Goal: Information Seeking & Learning: Learn about a topic

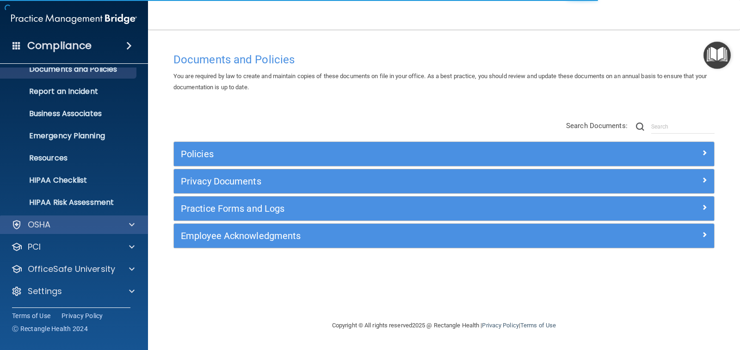
scroll to position [34, 0]
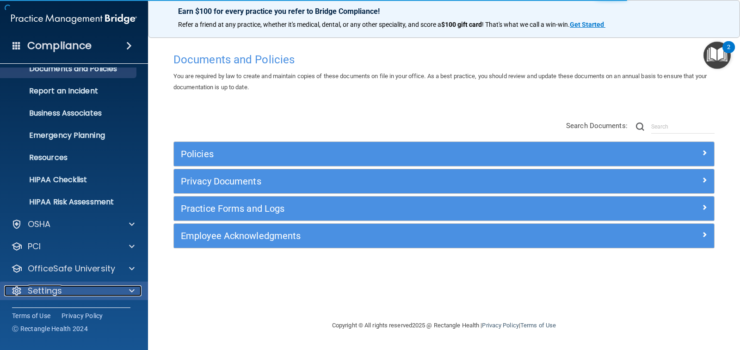
click at [61, 294] on p "Settings" at bounding box center [45, 290] width 34 height 11
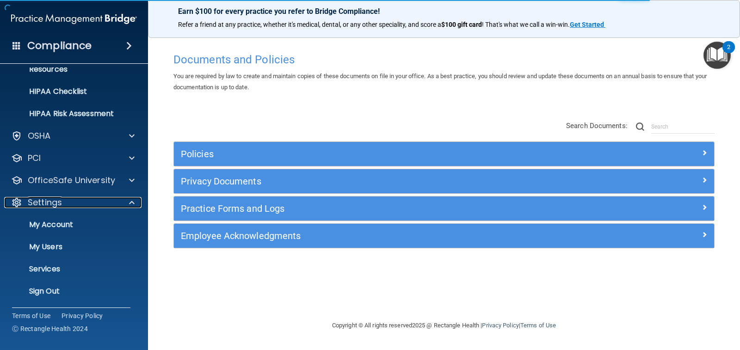
scroll to position [123, 0]
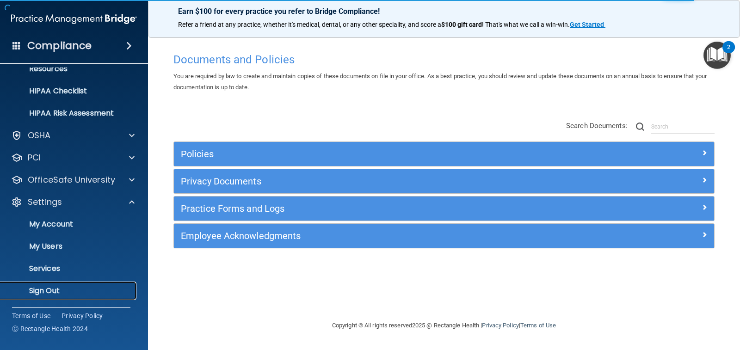
click at [66, 295] on p "Sign Out" at bounding box center [69, 290] width 126 height 9
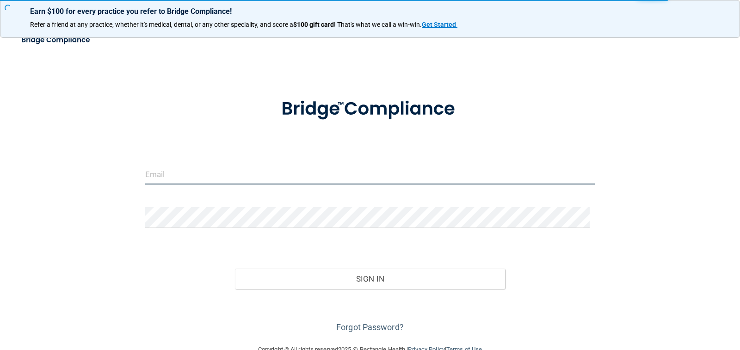
click at [175, 173] on input "email" at bounding box center [370, 174] width 450 height 21
type input "[EMAIL_ADDRESS][DOMAIN_NAME]"
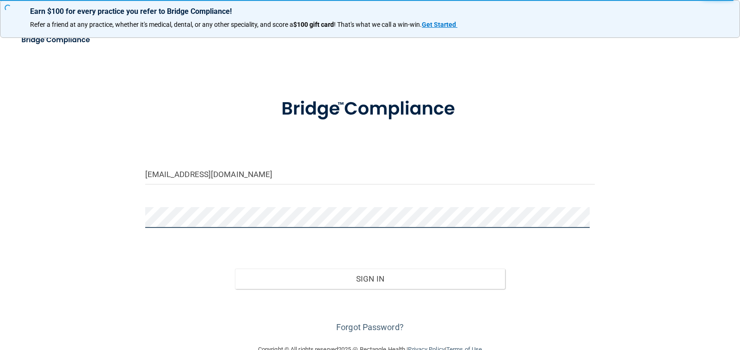
click at [235, 269] on button "Sign In" at bounding box center [370, 279] width 270 height 20
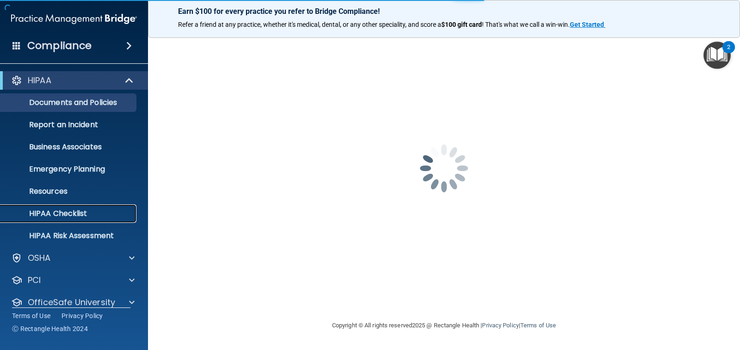
click at [60, 213] on p "HIPAA Checklist" at bounding box center [69, 213] width 126 height 9
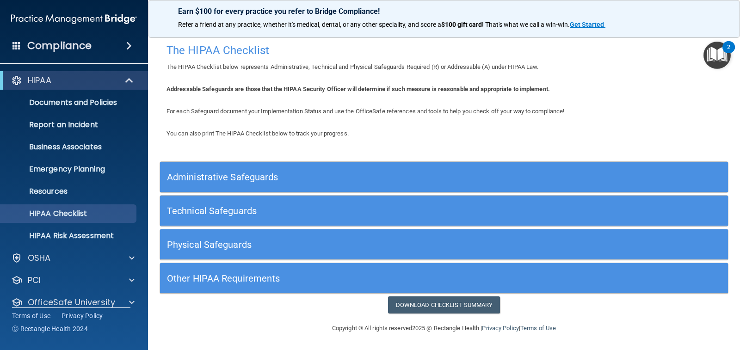
click at [237, 278] on h5 "Other HIPAA Requirements" at bounding box center [373, 278] width 412 height 10
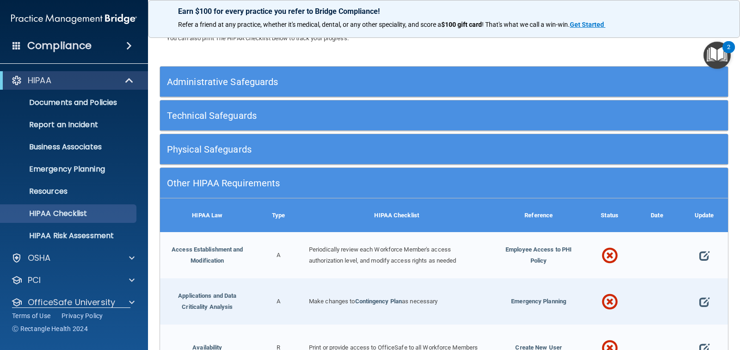
scroll to position [93, 0]
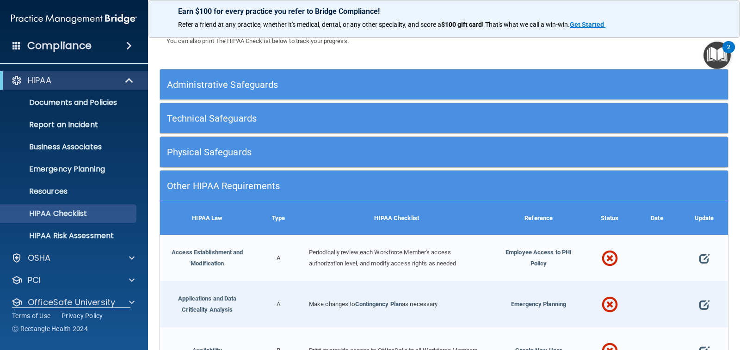
click at [232, 155] on h5 "Physical Safeguards" at bounding box center [373, 152] width 412 height 10
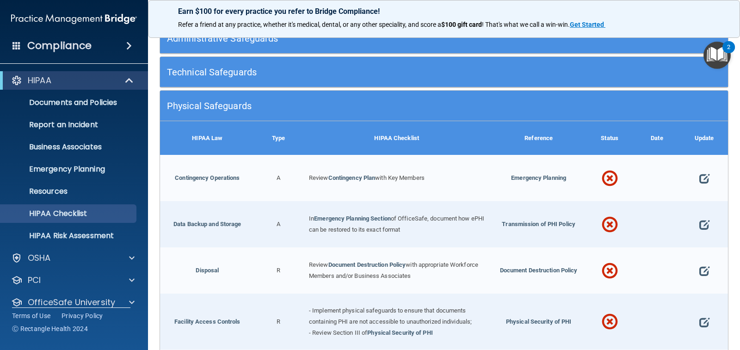
scroll to position [0, 0]
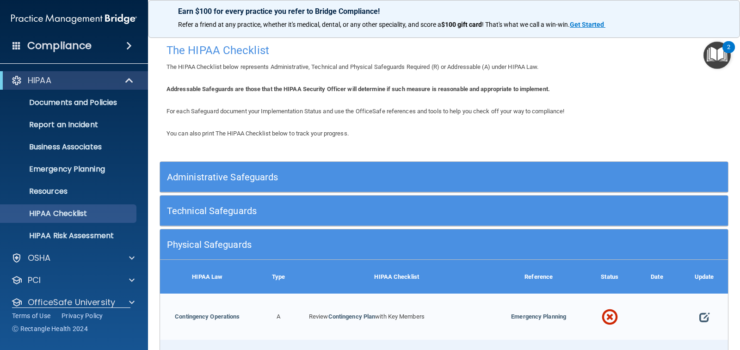
click at [265, 214] on h5 "Technical Safeguards" at bounding box center [373, 211] width 412 height 10
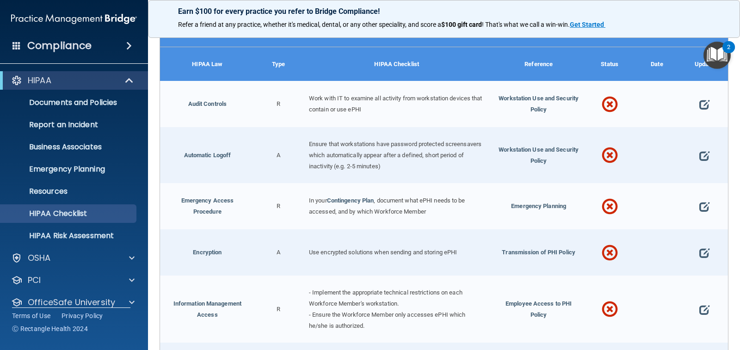
scroll to position [93, 0]
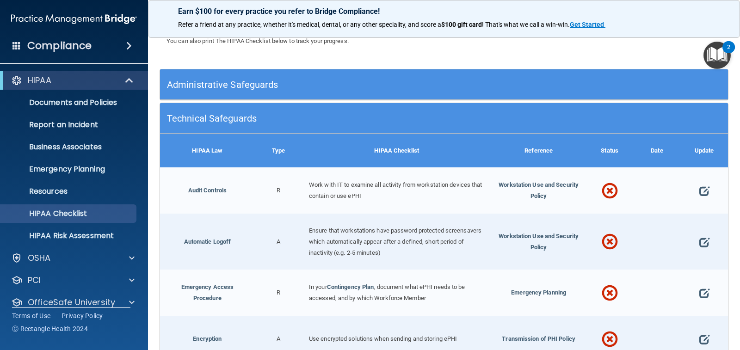
click at [226, 80] on h5 "Administrative Safeguards" at bounding box center [373, 85] width 412 height 10
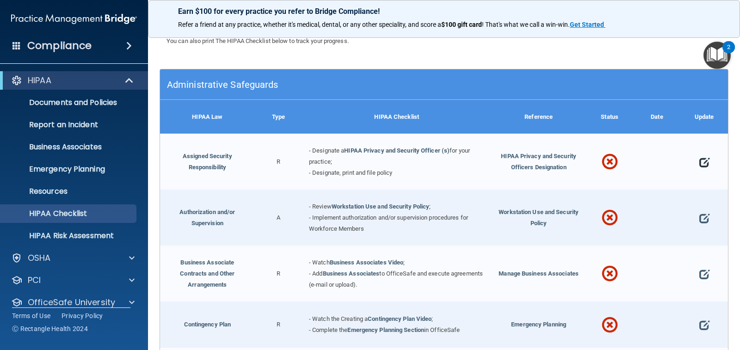
click at [699, 161] on span at bounding box center [704, 162] width 10 height 24
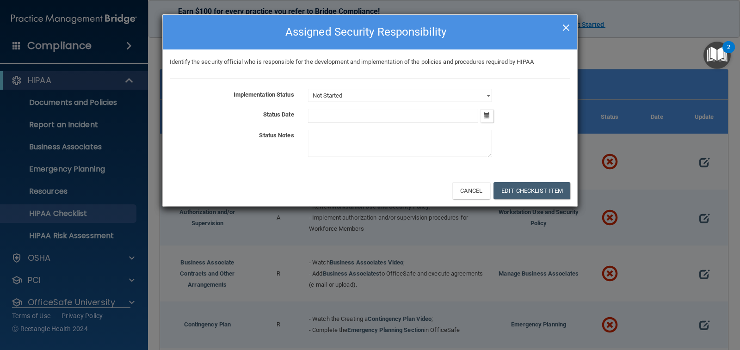
click at [565, 28] on span "×" at bounding box center [566, 26] width 8 height 19
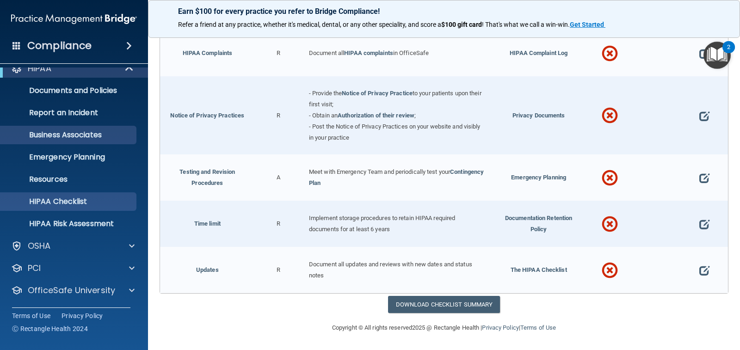
scroll to position [0, 0]
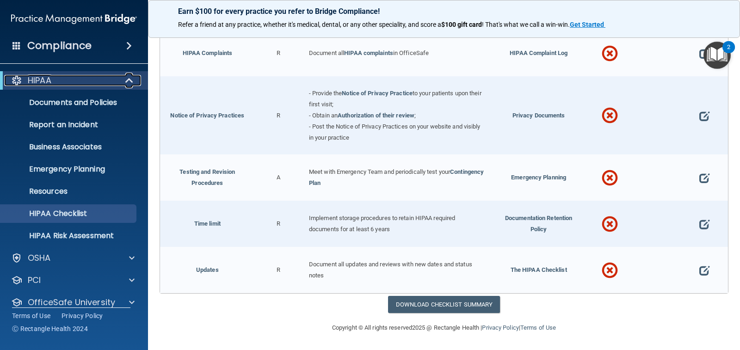
click at [114, 75] on div "HIPAA" at bounding box center [61, 80] width 114 height 11
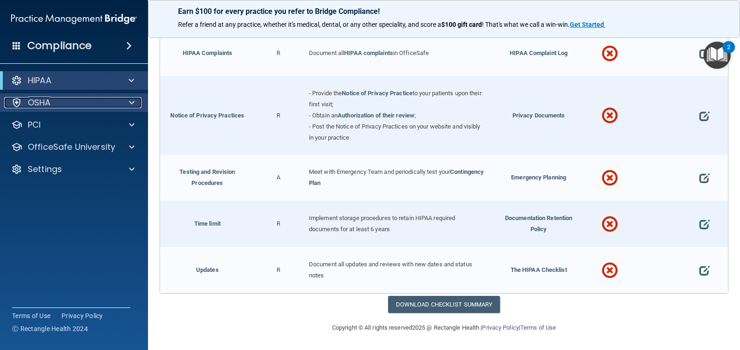
click at [66, 106] on div "OSHA" at bounding box center [61, 102] width 115 height 11
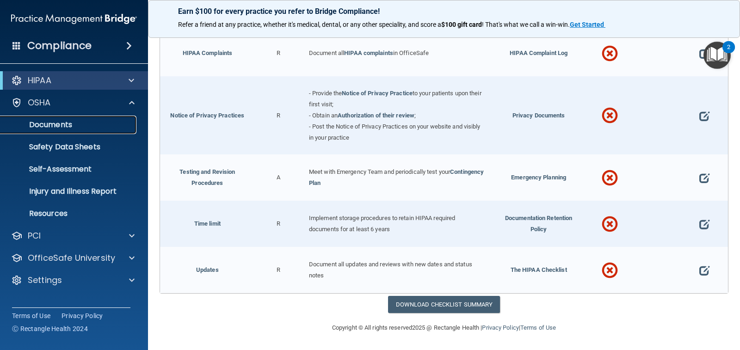
click at [61, 128] on p "Documents" at bounding box center [69, 124] width 126 height 9
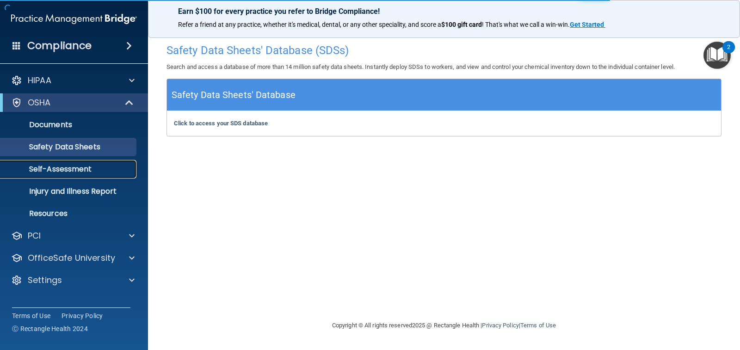
click at [59, 168] on p "Self-Assessment" at bounding box center [69, 169] width 126 height 9
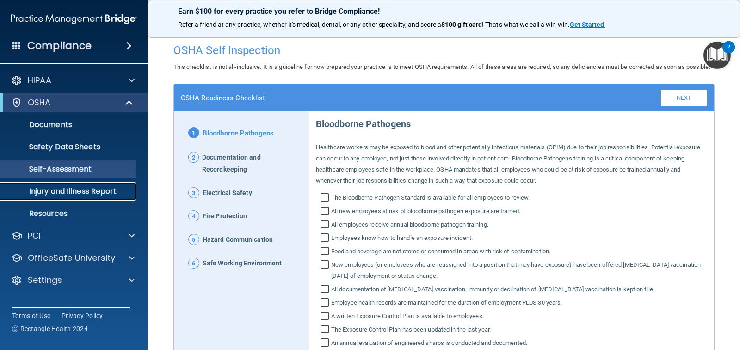
click at [87, 192] on p "Injury and Illness Report" at bounding box center [69, 191] width 126 height 9
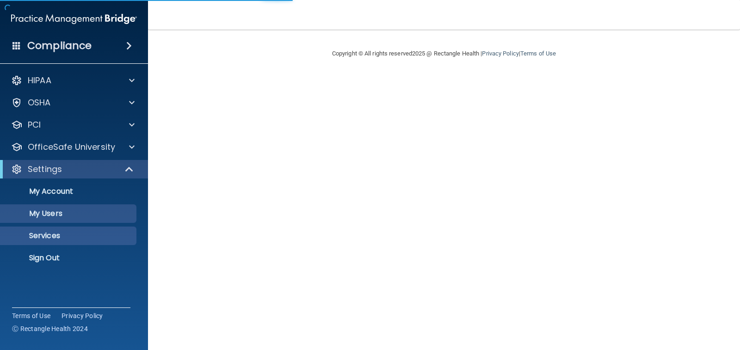
select select "20"
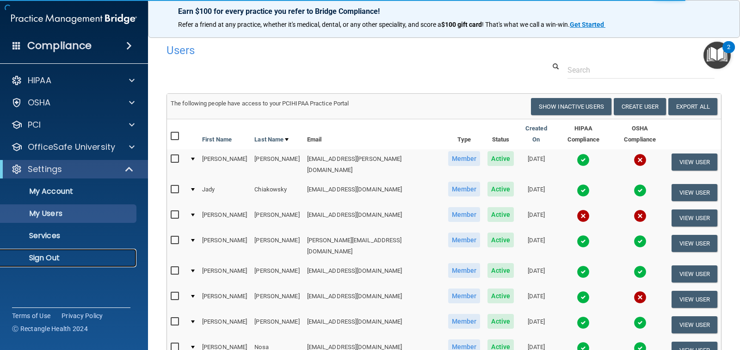
click at [76, 261] on p "Sign Out" at bounding box center [69, 258] width 126 height 9
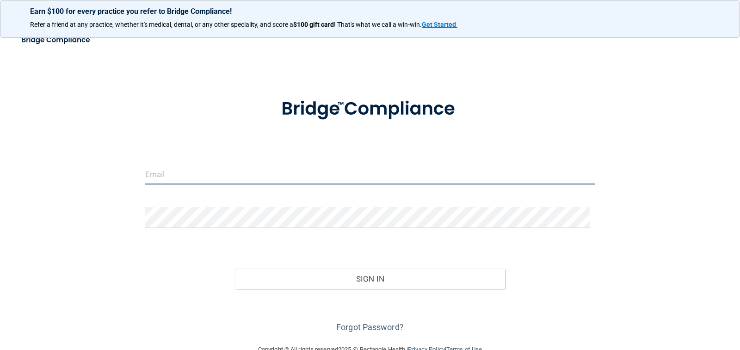
click at [245, 182] on input "email" at bounding box center [370, 174] width 450 height 21
type input "[EMAIL_ADDRESS][DOMAIN_NAME]"
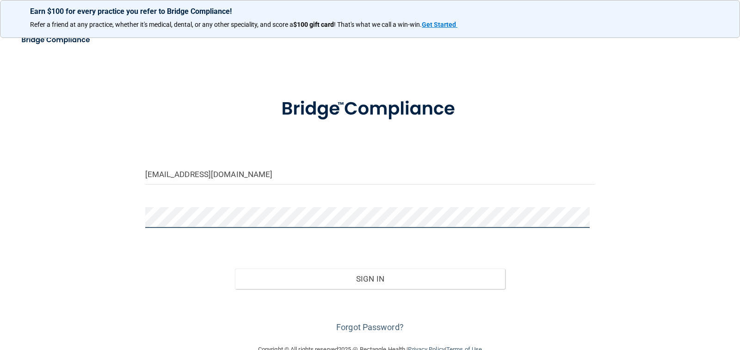
click at [235, 269] on button "Sign In" at bounding box center [370, 279] width 270 height 20
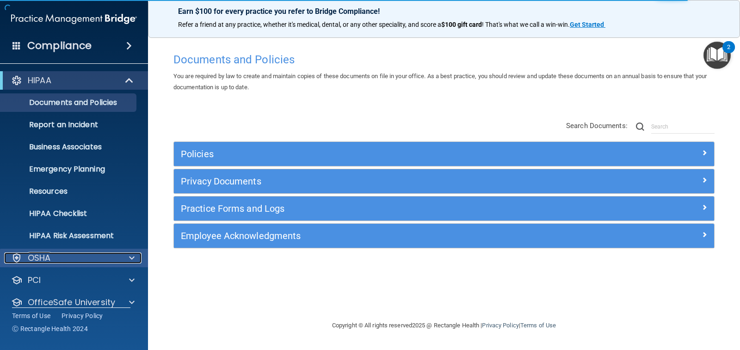
click at [66, 260] on div "OSHA" at bounding box center [61, 258] width 115 height 11
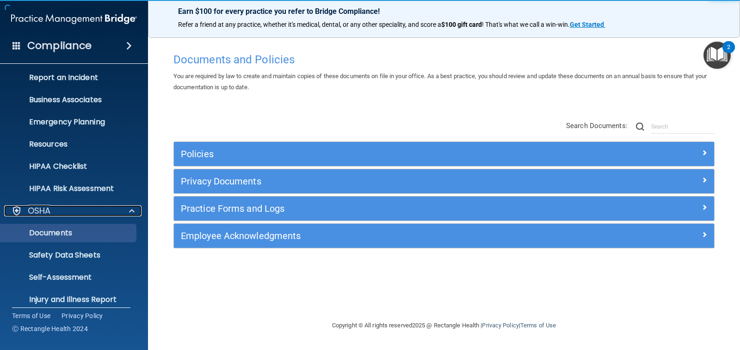
scroll to position [93, 0]
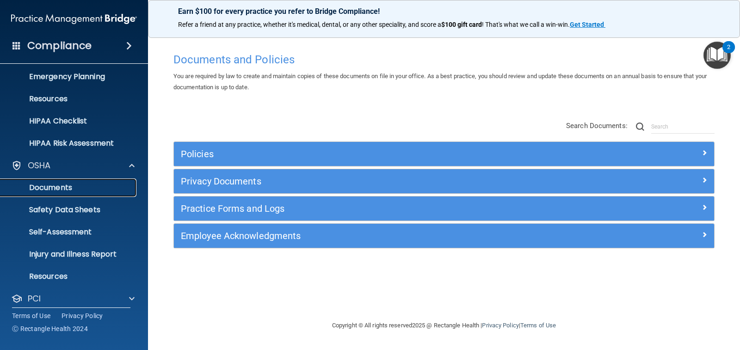
click at [51, 184] on p "Documents" at bounding box center [69, 187] width 126 height 9
